Goal: Task Accomplishment & Management: Complete application form

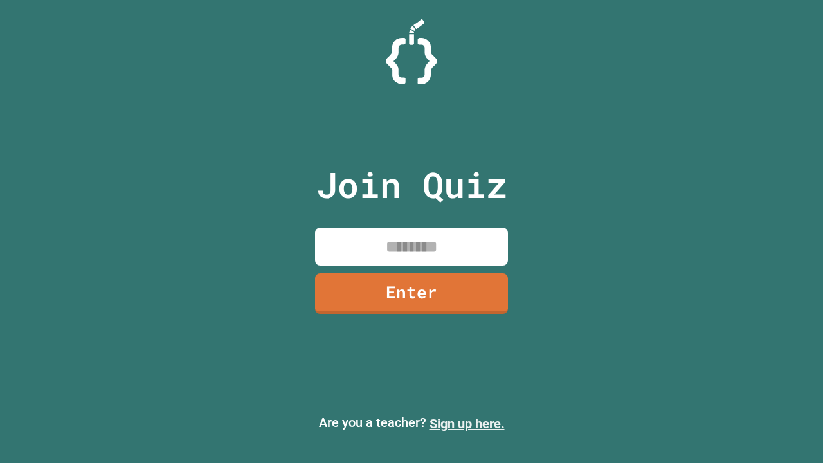
click at [467, 424] on link "Sign up here." at bounding box center [466, 423] width 75 height 15
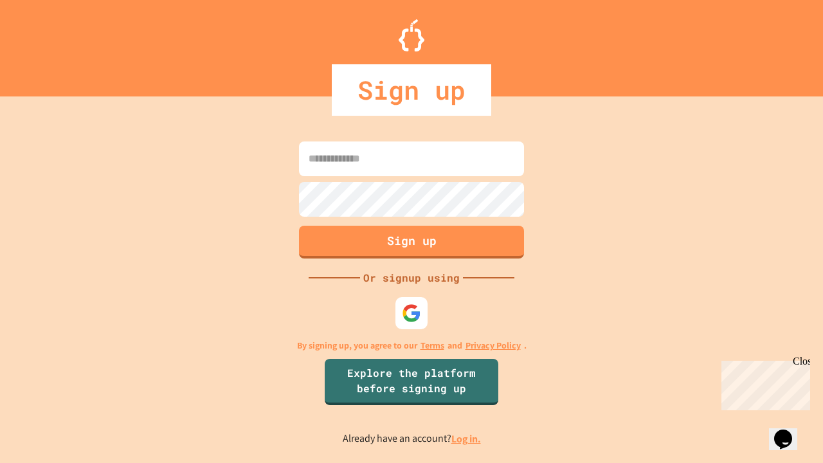
click at [467, 438] on link "Log in." at bounding box center [466, 438] width 30 height 13
